Goal: Navigation & Orientation: Find specific page/section

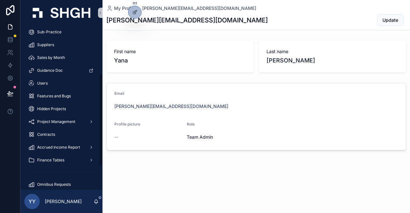
scroll to position [128, 0]
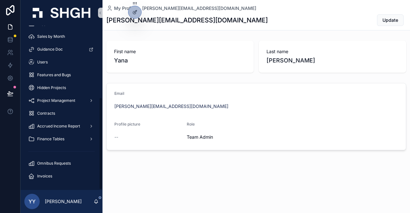
drag, startPoint x: 100, startPoint y: 45, endPoint x: 109, endPoint y: 139, distance: 94.6
click at [109, 139] on div "Deals and Projects New Projects (clone) - FINANCE ONLY Outstanding Finance Info…" at bounding box center [216, 106] width 390 height 213
click at [70, 140] on div "Finance Tables" at bounding box center [61, 139] width 67 height 10
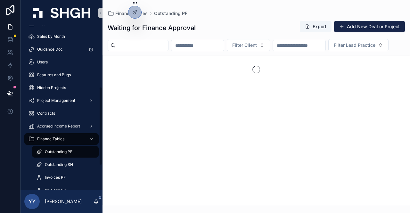
scroll to position [25, 0]
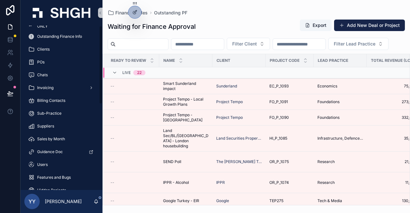
drag, startPoint x: 102, startPoint y: 52, endPoint x: 102, endPoint y: 59, distance: 6.7
click at [102, 59] on div "Deals and Projects New Projects (clone) - FINANCE ONLY Outstanding Finance Info…" at bounding box center [62, 170] width 82 height 332
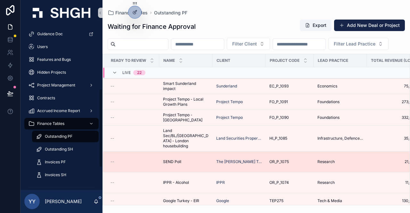
scroll to position [179, 0]
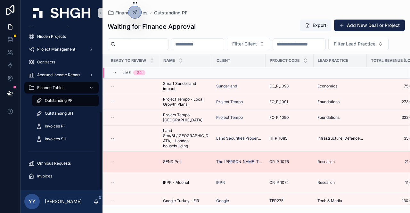
drag, startPoint x: 102, startPoint y: 59, endPoint x: 112, endPoint y: 163, distance: 104.4
click at [112, 163] on div "Deals and Projects New Projects (clone) - FINANCE ONLY Outstanding Finance Info…" at bounding box center [216, 106] width 390 height 213
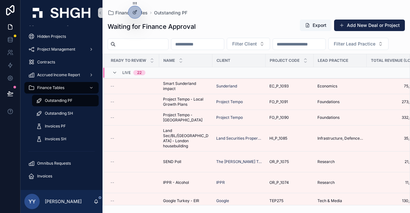
click at [64, 97] on div "Outstanding PF" at bounding box center [65, 101] width 59 height 10
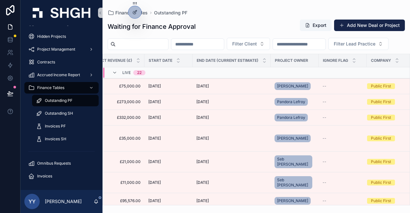
scroll to position [0, 366]
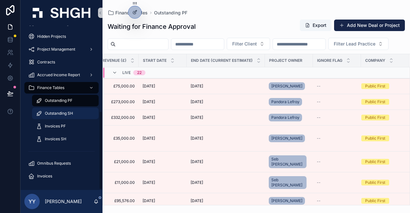
click at [69, 114] on span "Outstanding SH" at bounding box center [59, 113] width 28 height 5
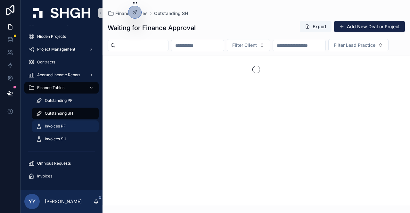
click at [56, 132] on link "Invoices PF" at bounding box center [65, 127] width 67 height 12
